Goal: Information Seeking & Learning: Learn about a topic

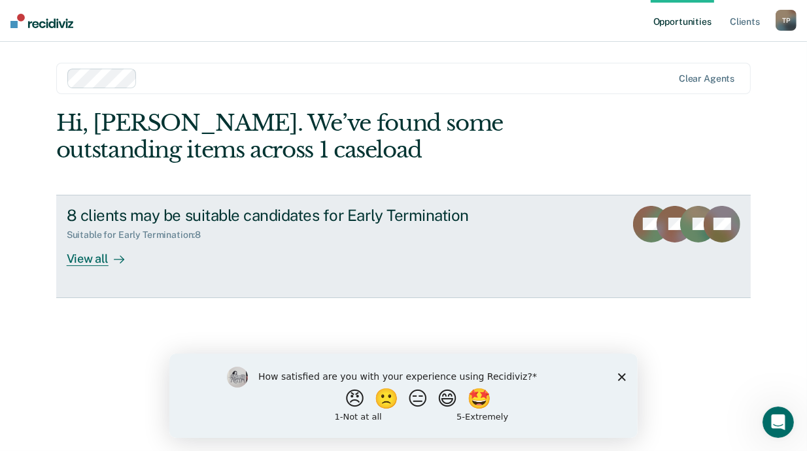
click at [95, 259] on div "View all" at bounding box center [103, 254] width 73 height 26
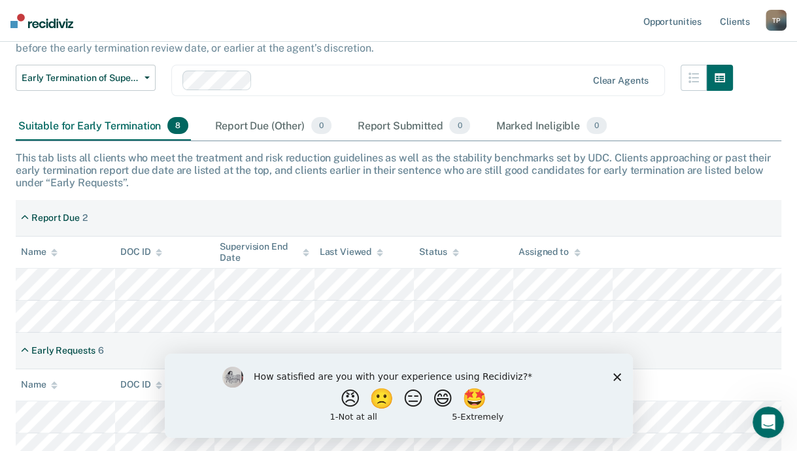
scroll to position [130, 0]
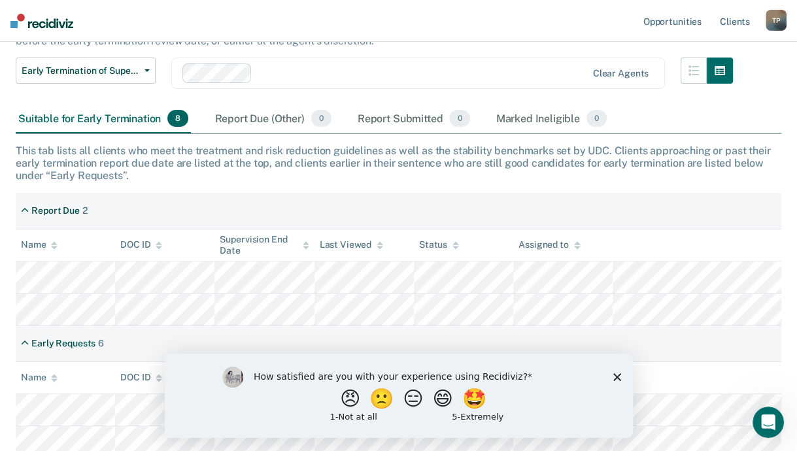
click at [617, 375] on polygon "Close survey" at bounding box center [617, 377] width 8 height 8
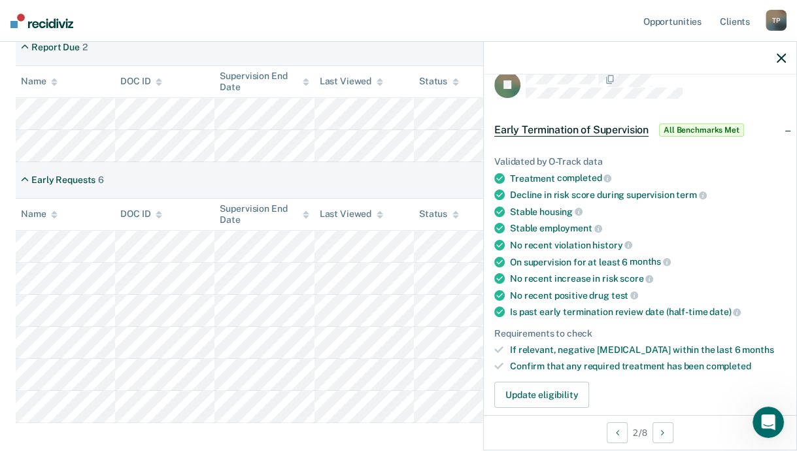
scroll to position [0, 0]
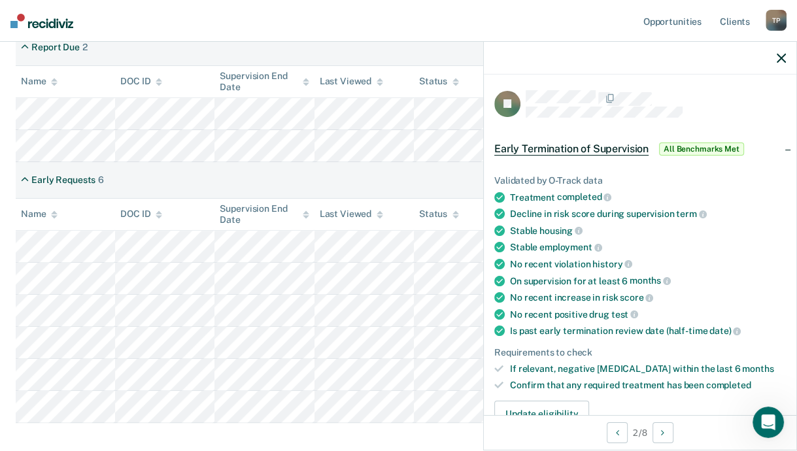
click at [694, 146] on span "All Benchmarks Met" at bounding box center [701, 149] width 85 height 13
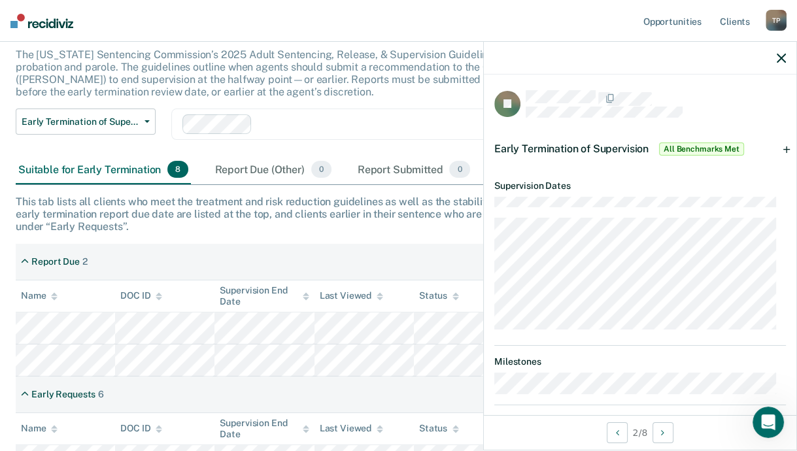
scroll to position [32, 0]
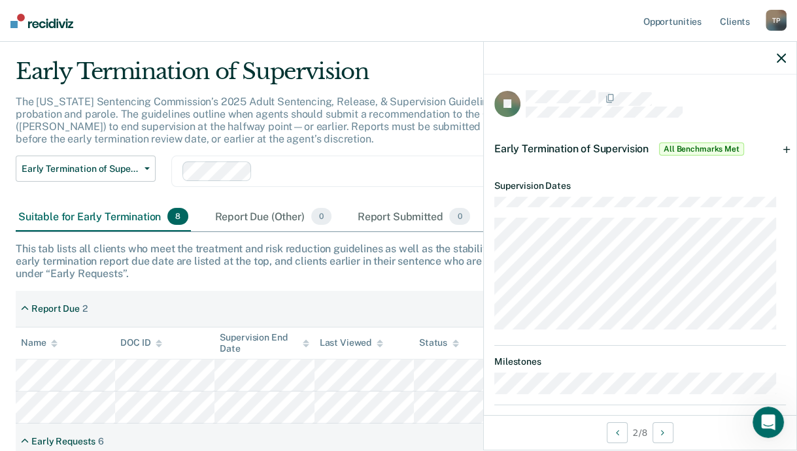
click at [703, 145] on span "All Benchmarks Met" at bounding box center [701, 149] width 85 height 13
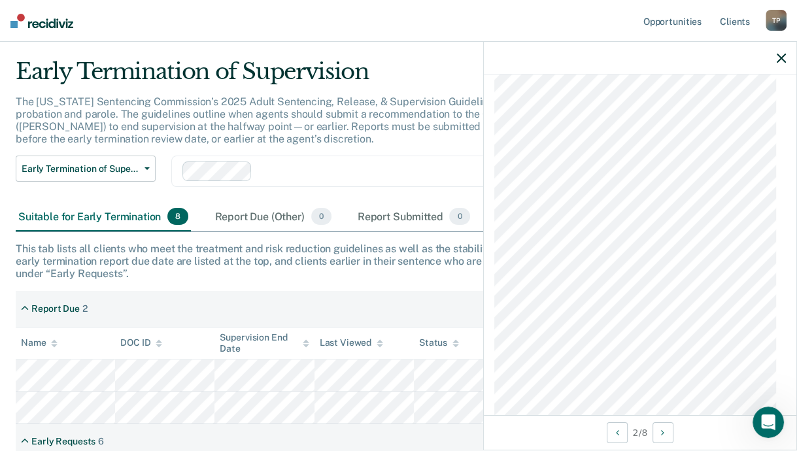
scroll to position [843, 0]
click at [254, 196] on div "Early Termination of Supervision Early Termination of Supervision Clear agents" at bounding box center [374, 179] width 717 height 47
click at [288, 246] on div "This tab lists all clients who meet the treatment and risk reduction guidelines…" at bounding box center [399, 262] width 766 height 38
click at [781, 52] on button "button" at bounding box center [781, 57] width 9 height 11
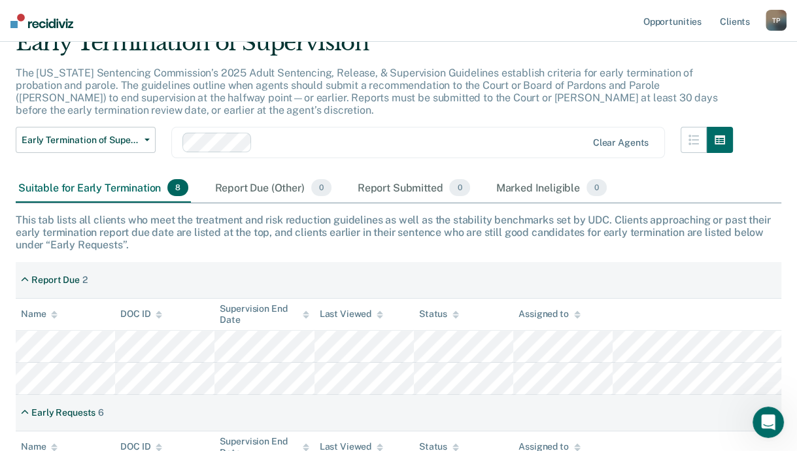
scroll to position [0, 0]
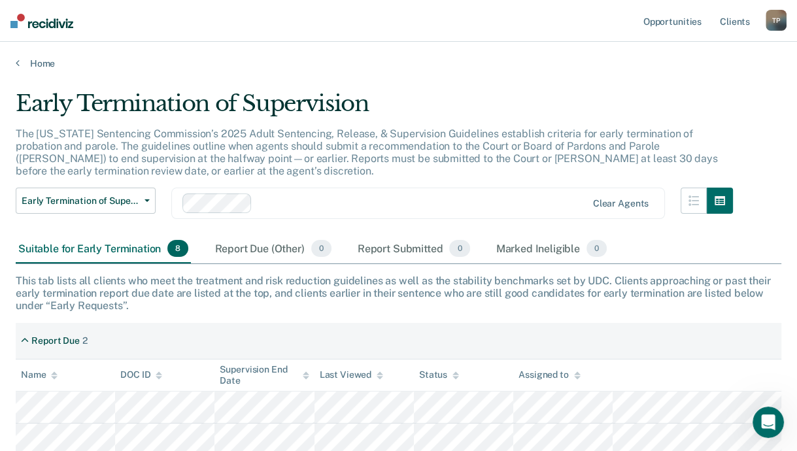
click at [779, 15] on div "T P" at bounding box center [776, 20] width 21 height 21
click at [691, 81] on link "Log Out" at bounding box center [723, 85] width 105 height 11
